Goal: Information Seeking & Learning: Learn about a topic

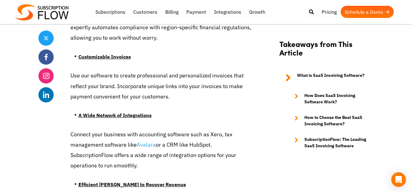
scroll to position [2975, 0]
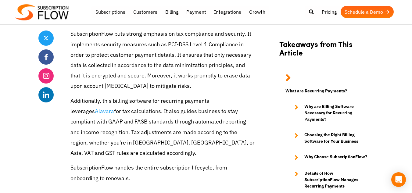
scroll to position [1969, 0]
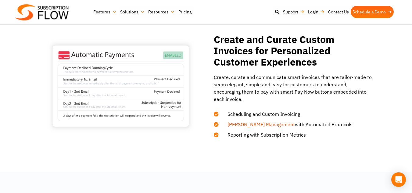
scroll to position [532, 0]
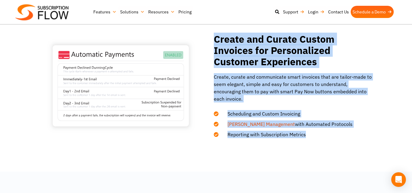
drag, startPoint x: 305, startPoint y: 130, endPoint x: 212, endPoint y: 39, distance: 130.6
click at [212, 39] on div "Create and Curate Custom Invoices for Personalized Customer Experiences Create,…" at bounding box center [290, 86] width 168 height 105
copy div "Create and Curate Custom Invoices for Personalized Customer Experiences Create,…"
click at [212, 39] on div "Create and Curate Custom Invoices for Personalized Customer Experiences Create,…" at bounding box center [290, 86] width 168 height 105
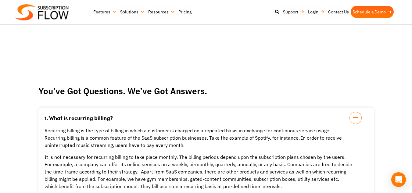
scroll to position [1074, 0]
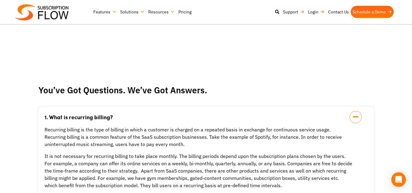
click at [357, 111] on icon at bounding box center [355, 117] width 12 height 12
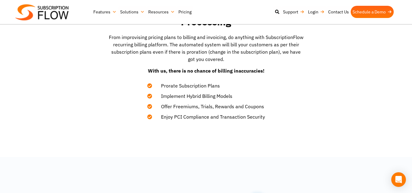
scroll to position [0, 0]
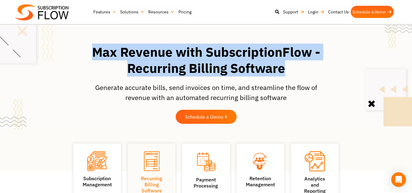
drag, startPoint x: 284, startPoint y: 71, endPoint x: 88, endPoint y: 51, distance: 197.6
click at [88, 51] on h1 "Max Revenue with SubscriptionFlow - Recurring Billing Software" at bounding box center [206, 60] width 253 height 32
copy h1 "Max Revenue with SubscriptionFlow - Recurring Billing Software"
click at [88, 51] on h1 "Max Revenue with SubscriptionFlow - Recurring Billing Software" at bounding box center [206, 60] width 253 height 32
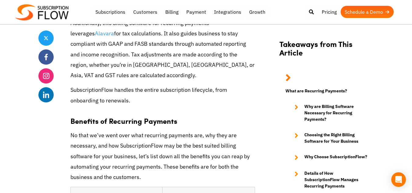
scroll to position [2046, 0]
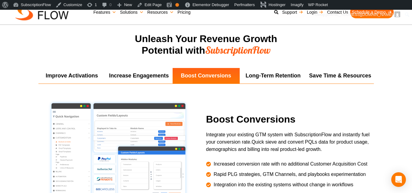
scroll to position [1109, 0]
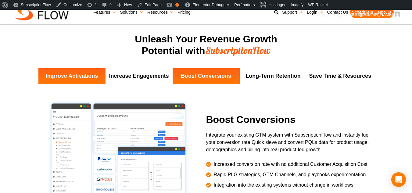
click at [76, 73] on li "Improve Activations" at bounding box center [71, 76] width 67 height 16
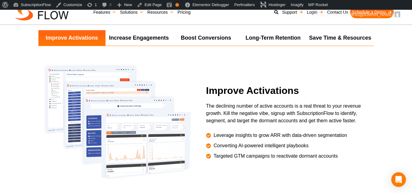
scroll to position [1148, 0]
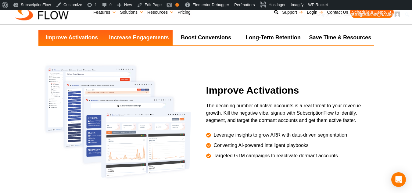
click at [138, 39] on li "Increase Engagements" at bounding box center [138, 38] width 67 height 16
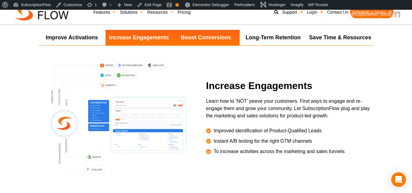
click at [189, 35] on li "Boost Conversions" at bounding box center [205, 38] width 67 height 16
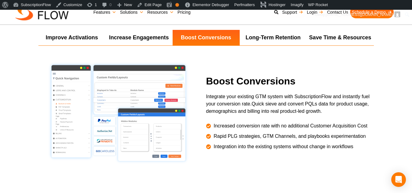
click at [189, 35] on li "Boost Conversions" at bounding box center [205, 38] width 67 height 16
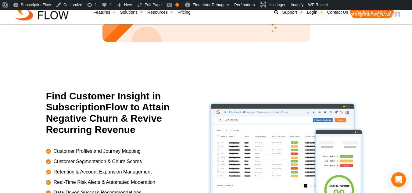
scroll to position [886, 0]
